Goal: Communication & Community: Answer question/provide support

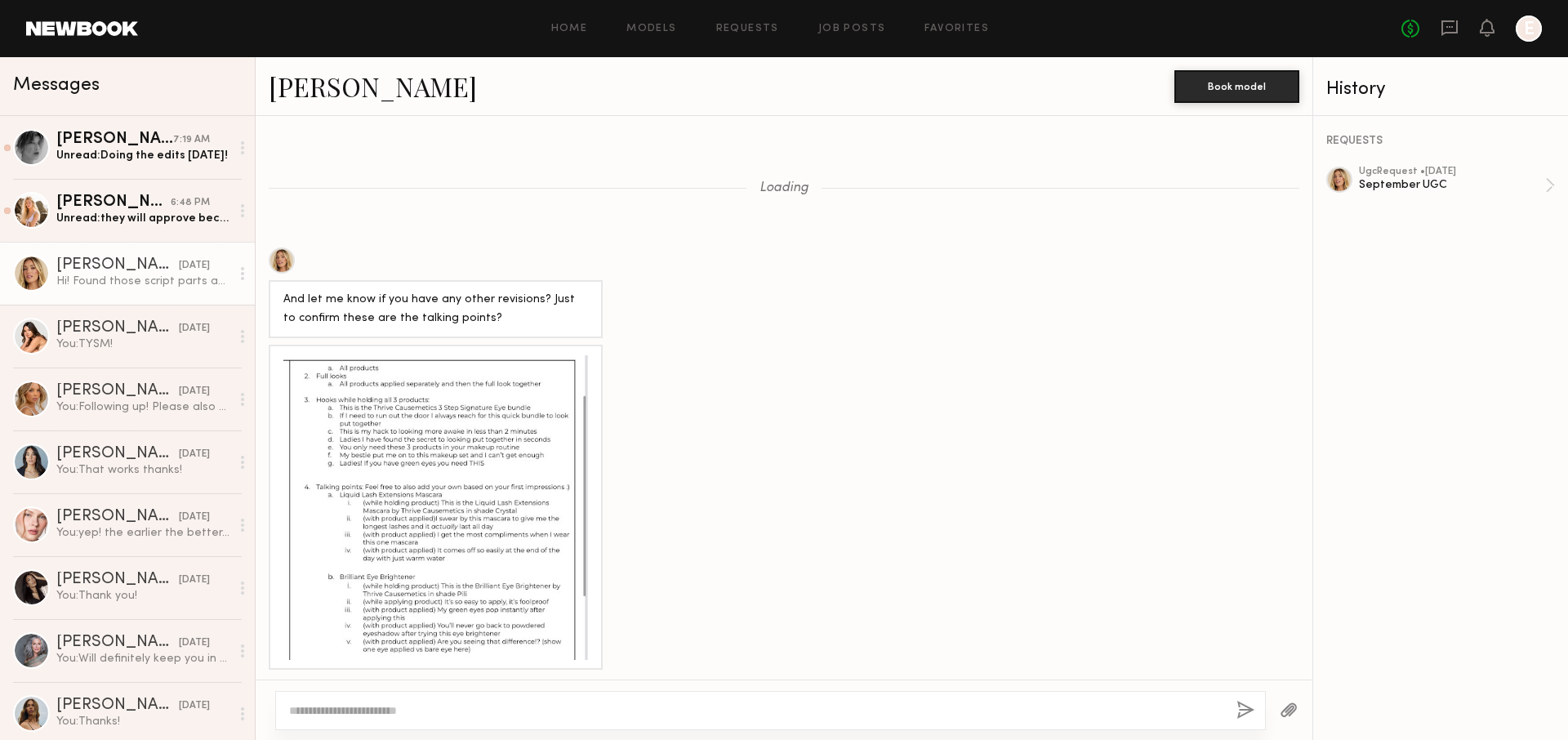
scroll to position [1279, 0]
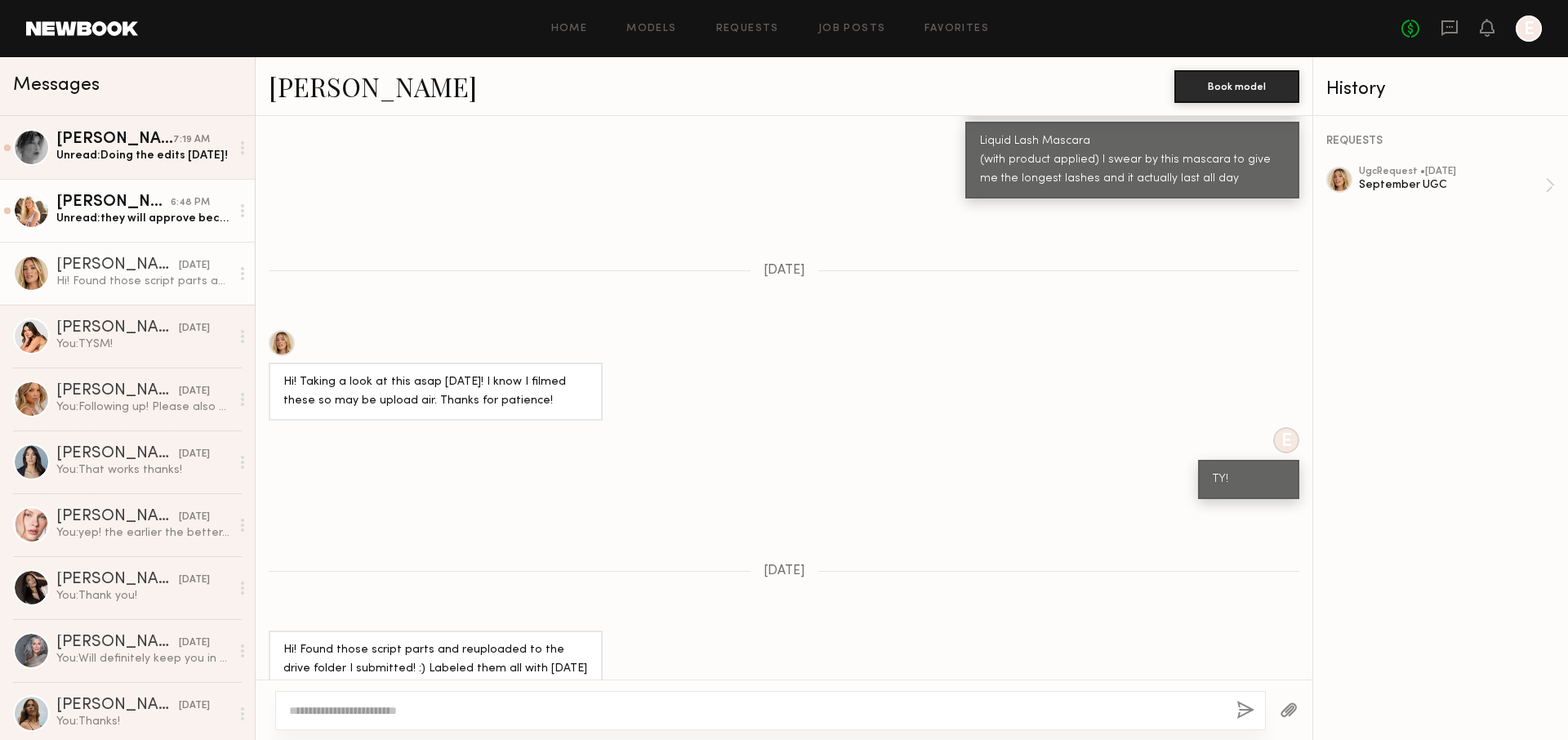
click at [106, 234] on link "[PERSON_NAME] 6:48 PM Unread: they will approve because in perpetuity is not ty…" at bounding box center [127, 210] width 255 height 63
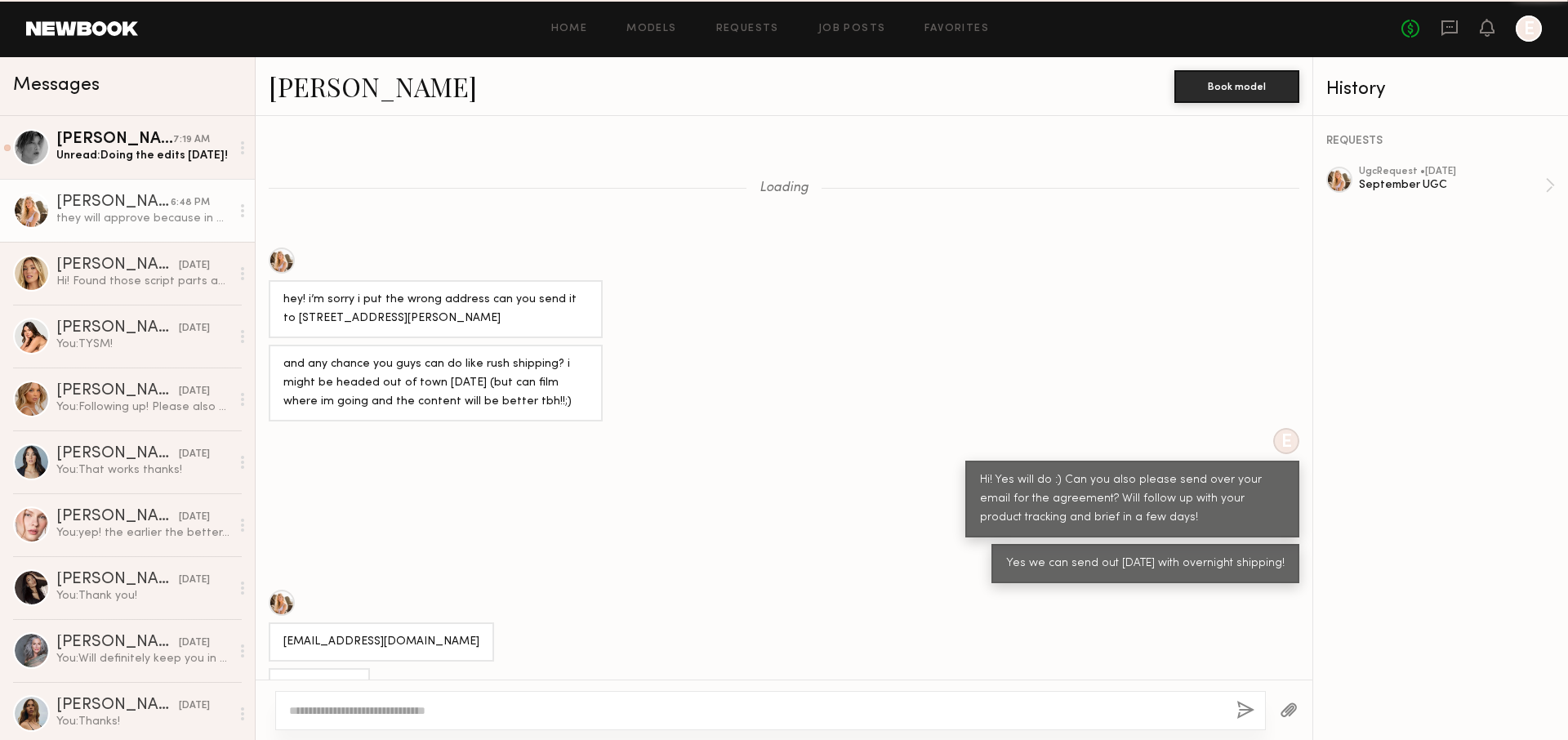
scroll to position [3024, 0]
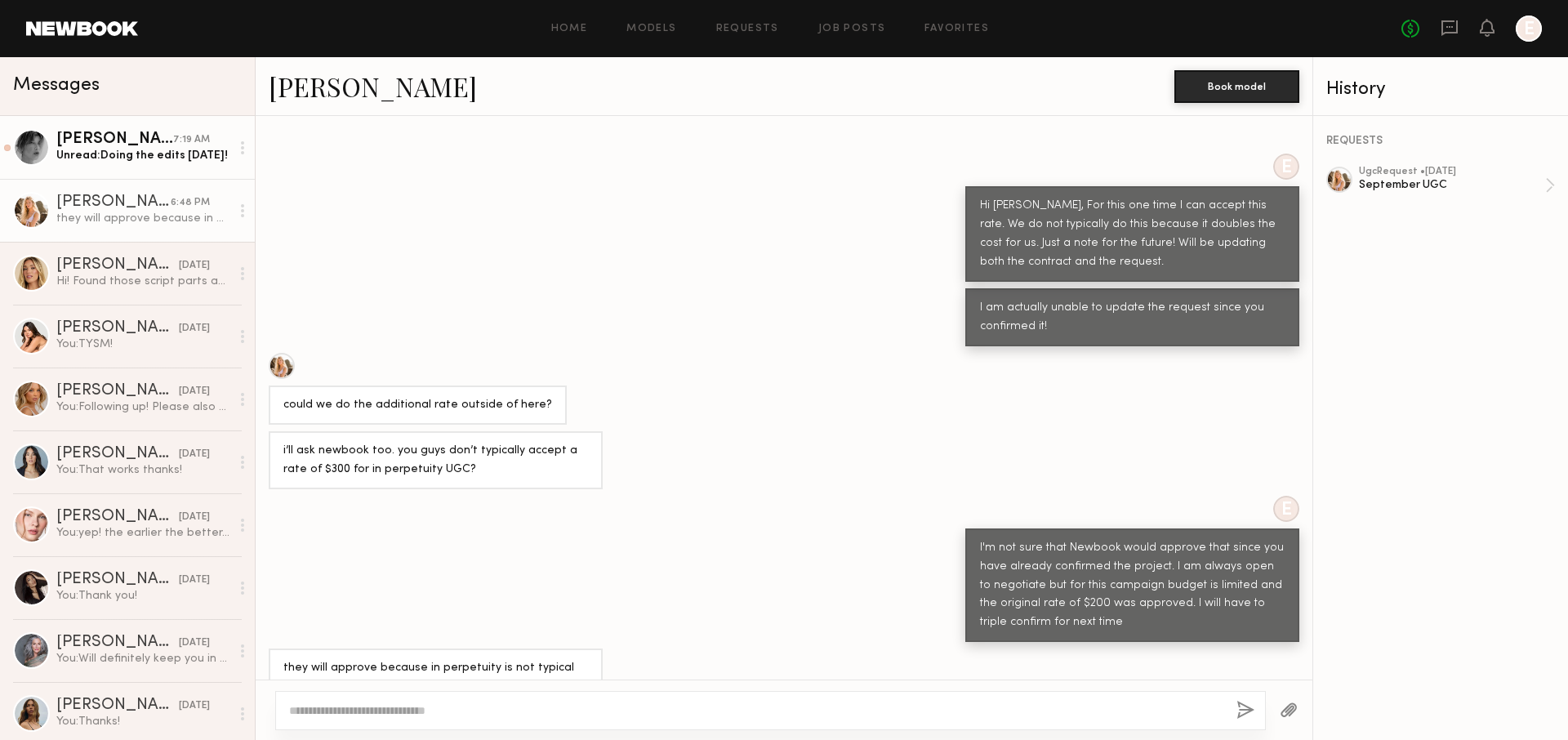
click at [181, 160] on div "Unread: Doing the edits [DATE]!" at bounding box center [144, 155] width 174 height 16
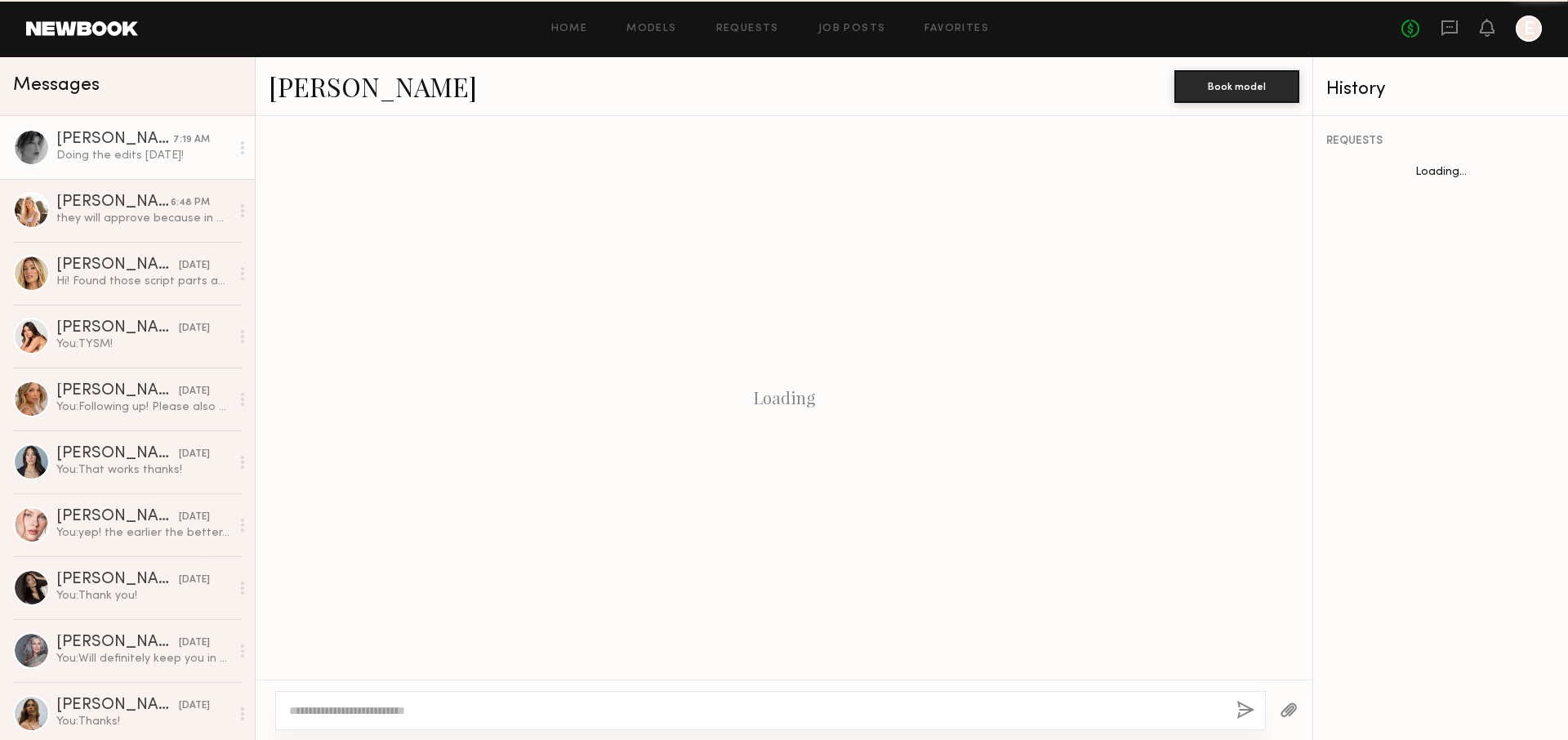
scroll to position [1206, 0]
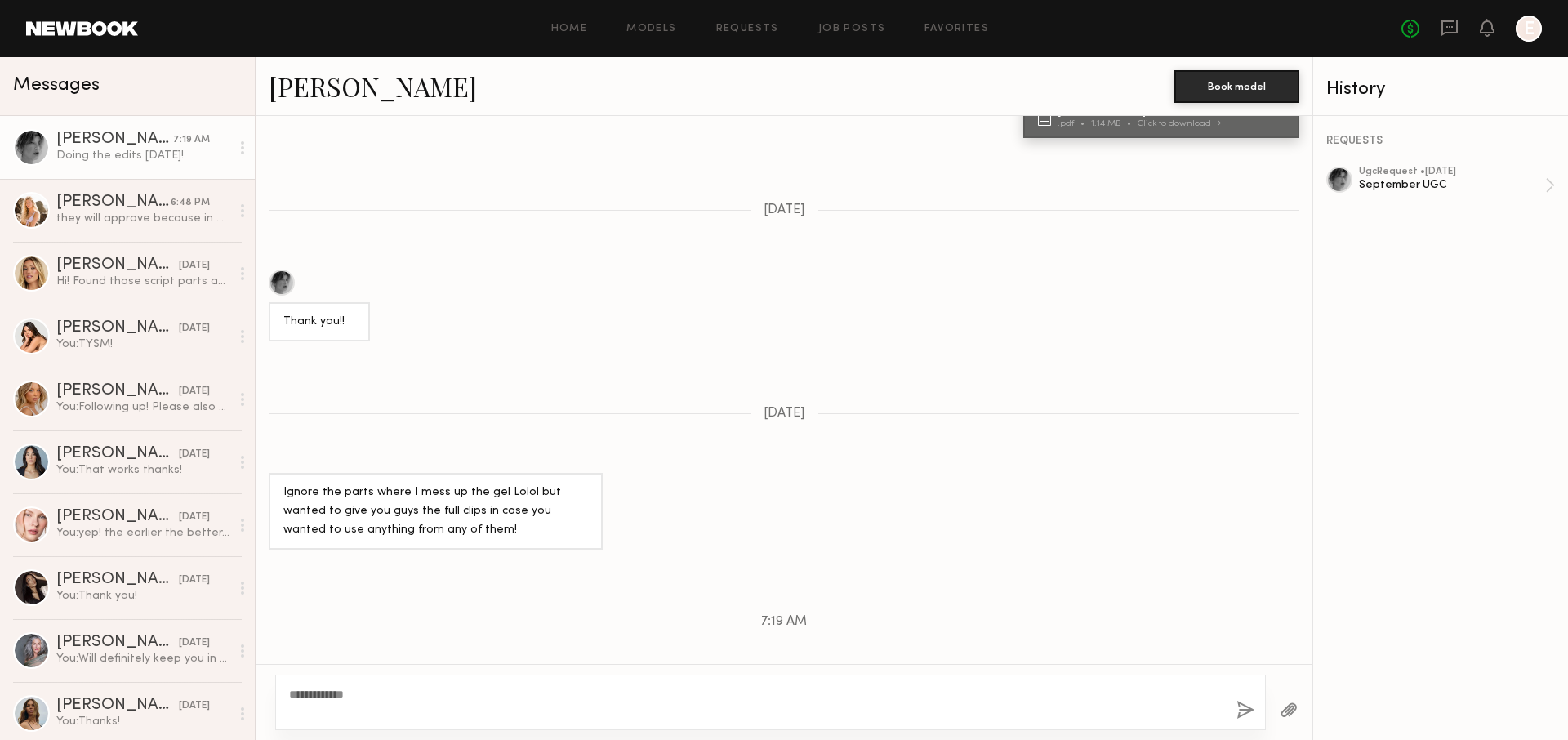
type textarea "**********"
click at [1241, 707] on button "button" at bounding box center [1245, 711] width 18 height 21
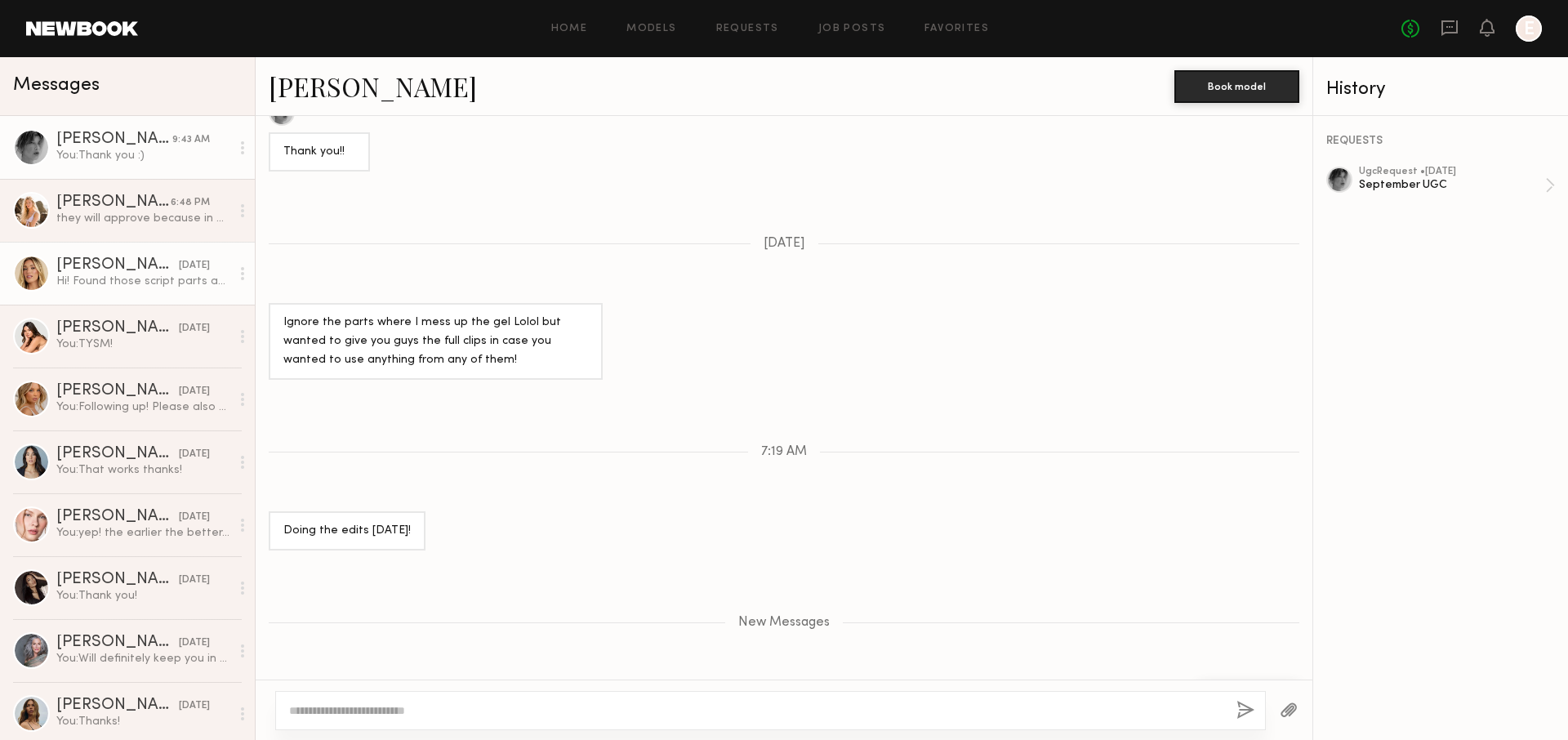
click at [137, 281] on div "Hi! Found those script parts and reuploaded to the drive folder I submitted! :)…" at bounding box center [144, 282] width 174 height 16
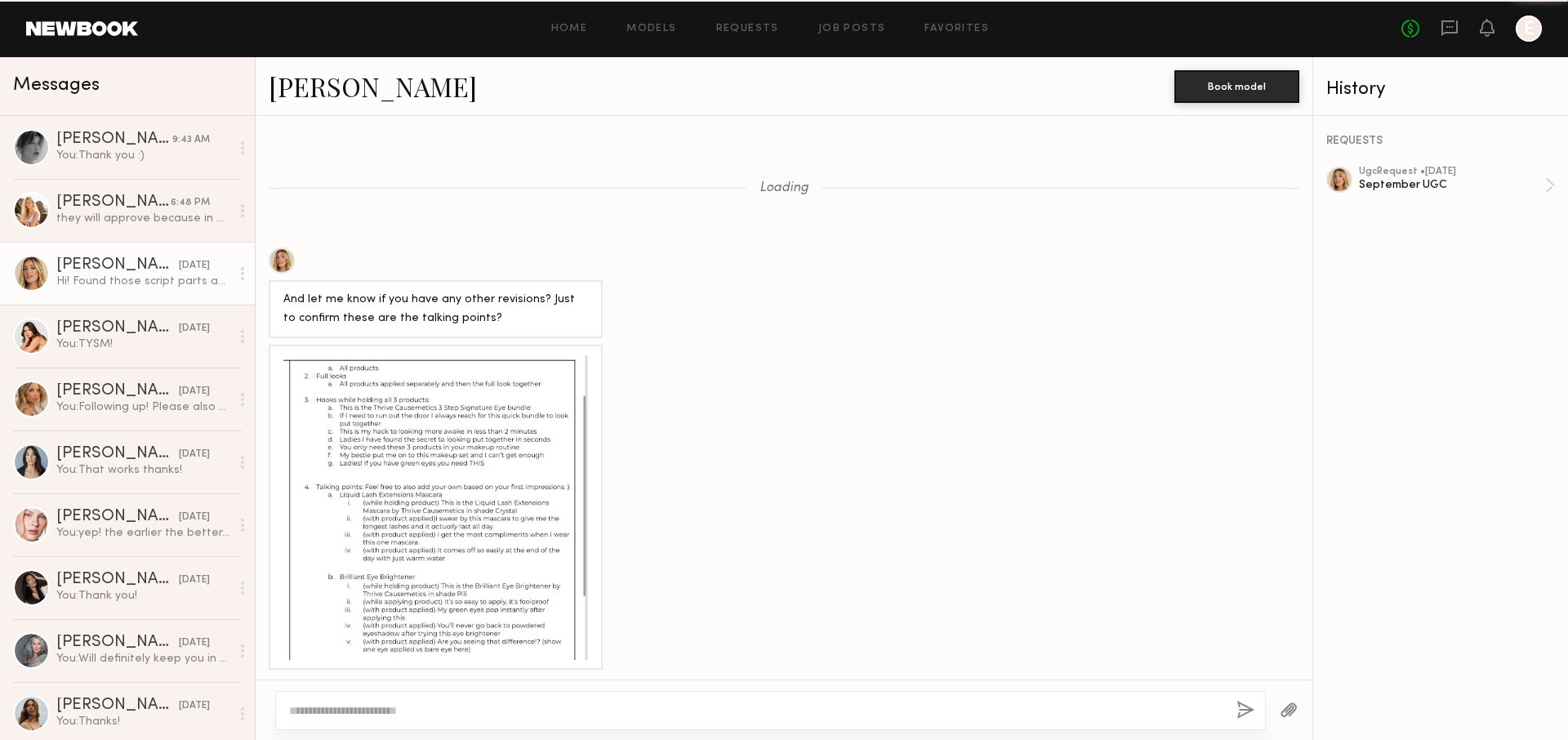
scroll to position [1279, 0]
